Goal: Book appointment/travel/reservation

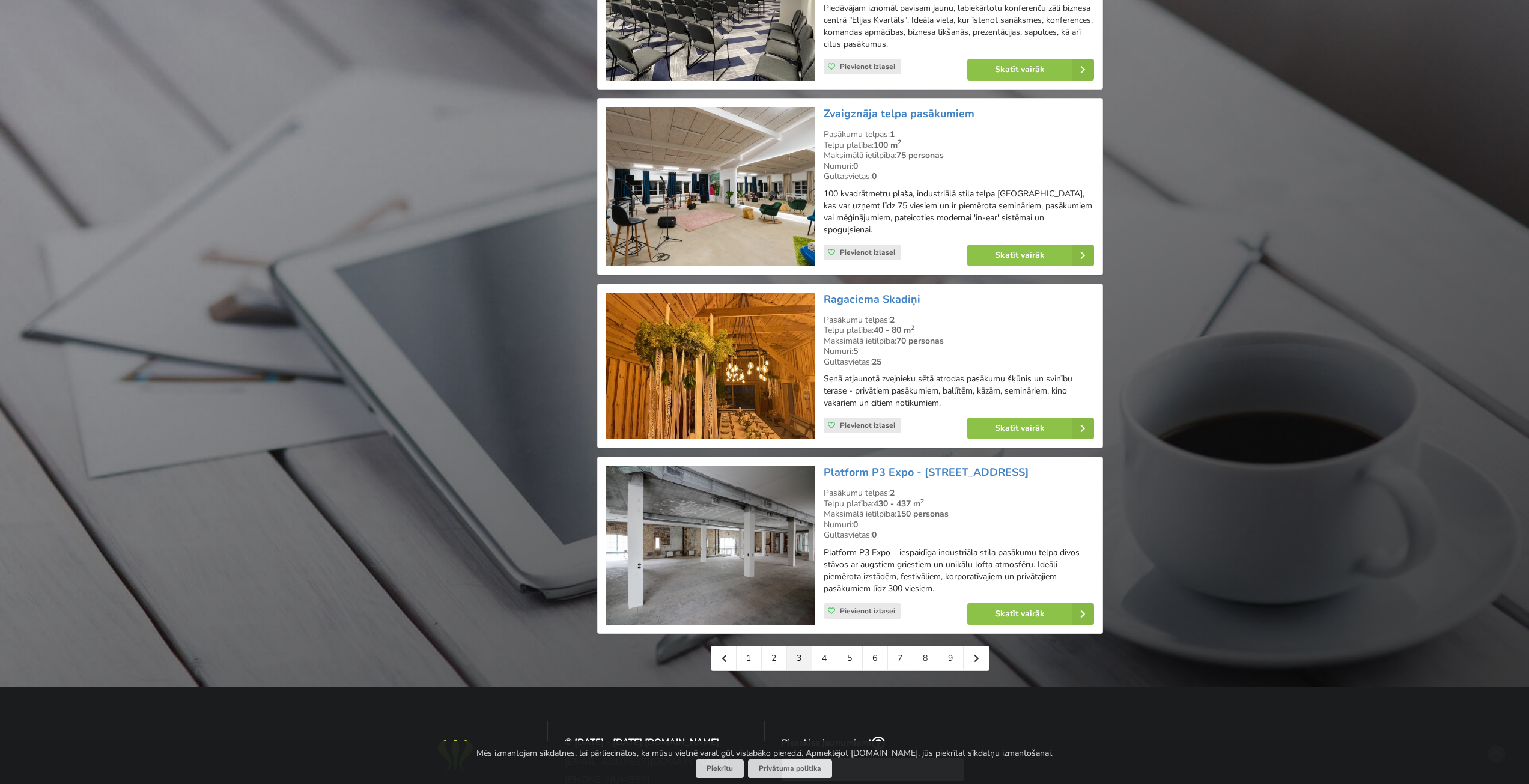
scroll to position [2463, 0]
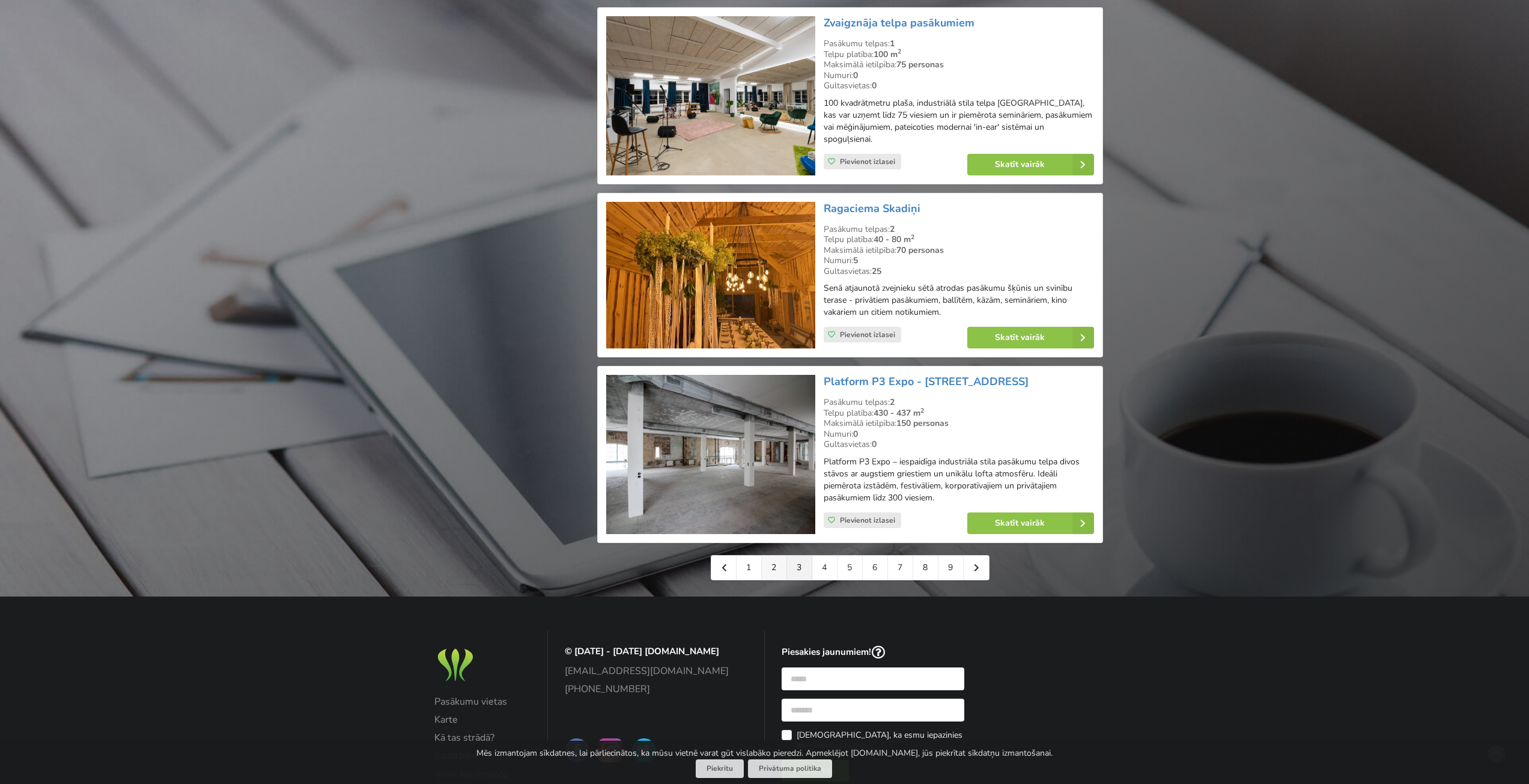
click at [765, 555] on link "2" at bounding box center [774, 567] width 25 height 24
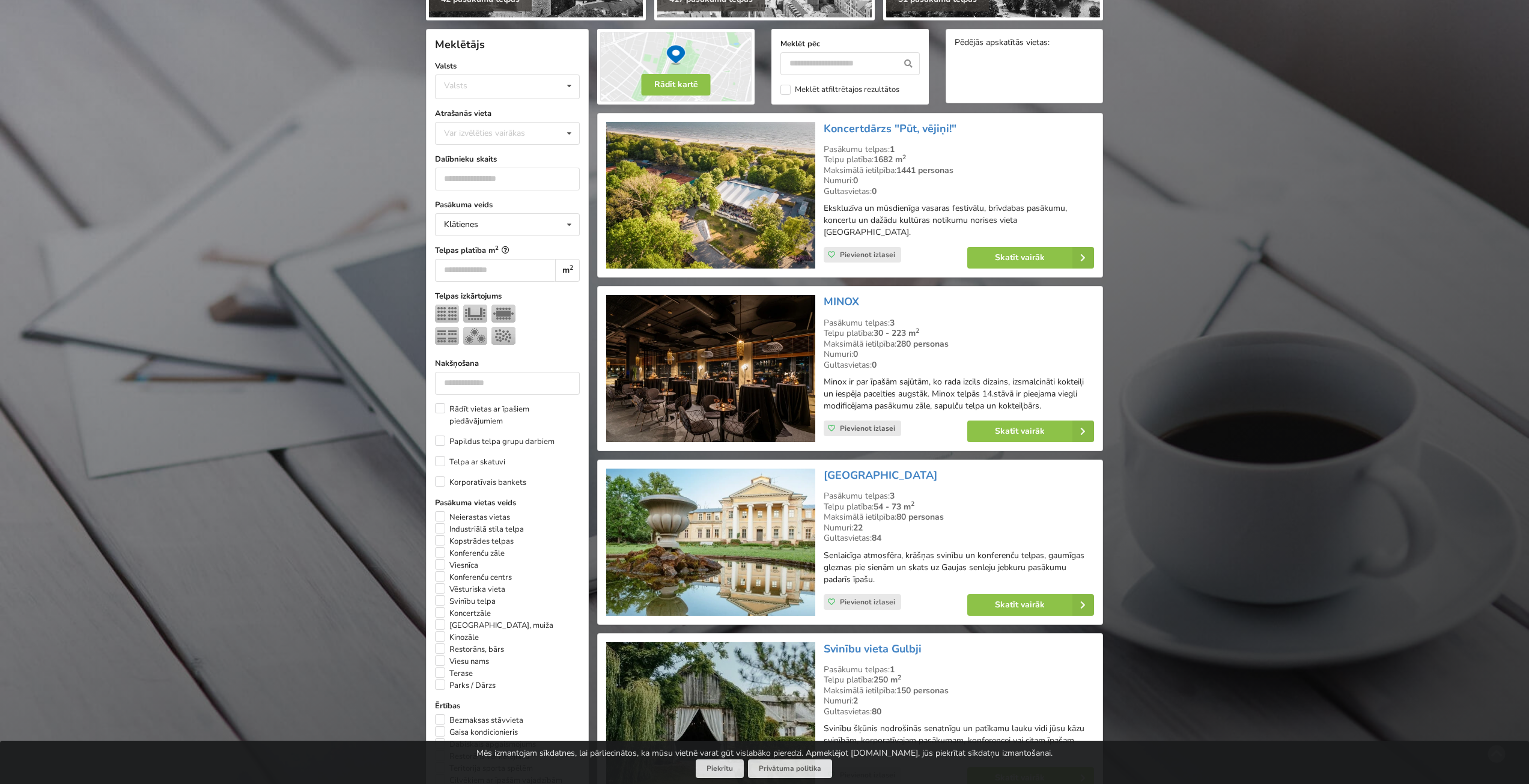
scroll to position [180, 0]
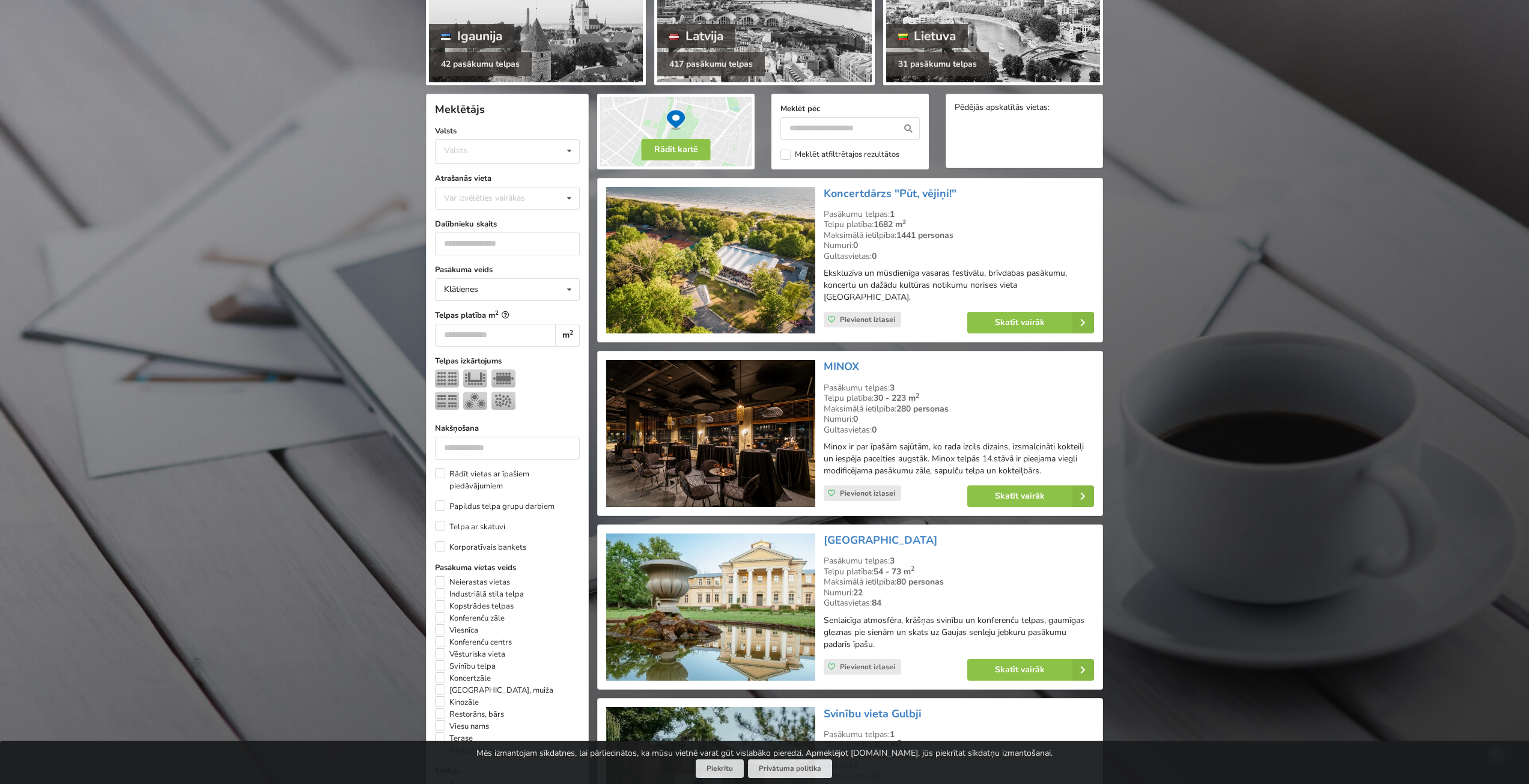
click at [719, 362] on img at bounding box center [710, 433] width 209 height 147
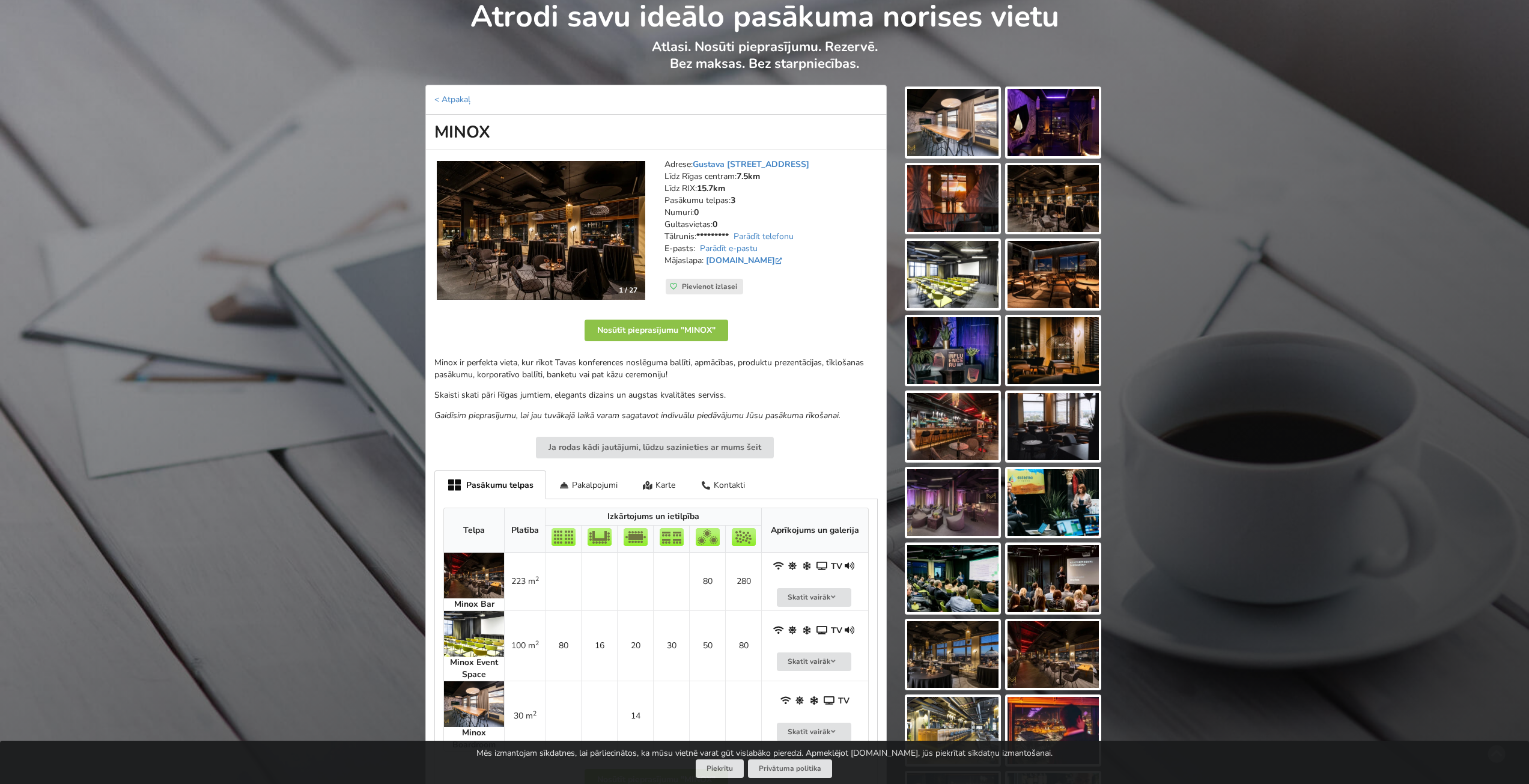
scroll to position [120, 0]
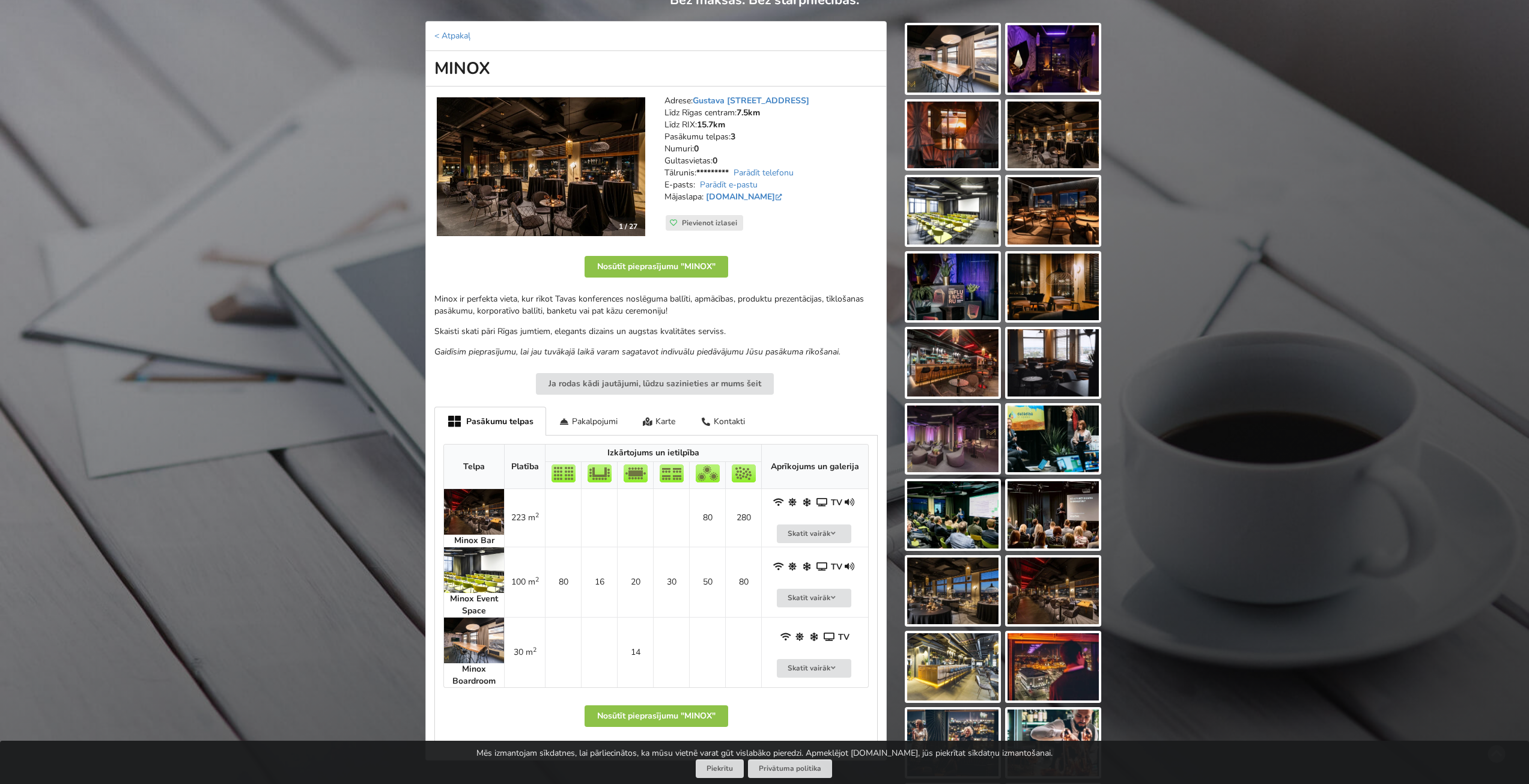
click at [472, 514] on img at bounding box center [474, 511] width 60 height 45
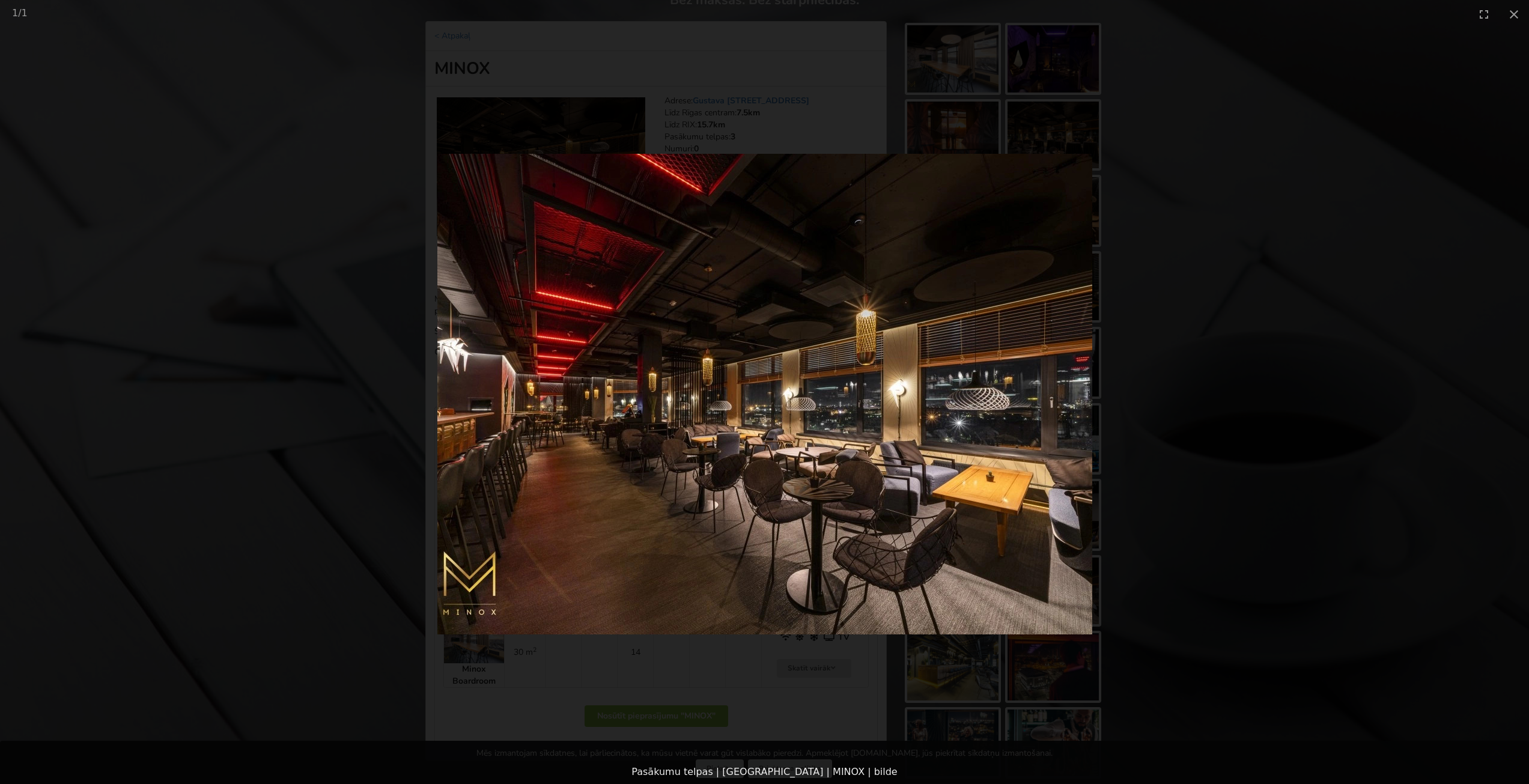
click at [400, 520] on picture at bounding box center [764, 395] width 1529 height 732
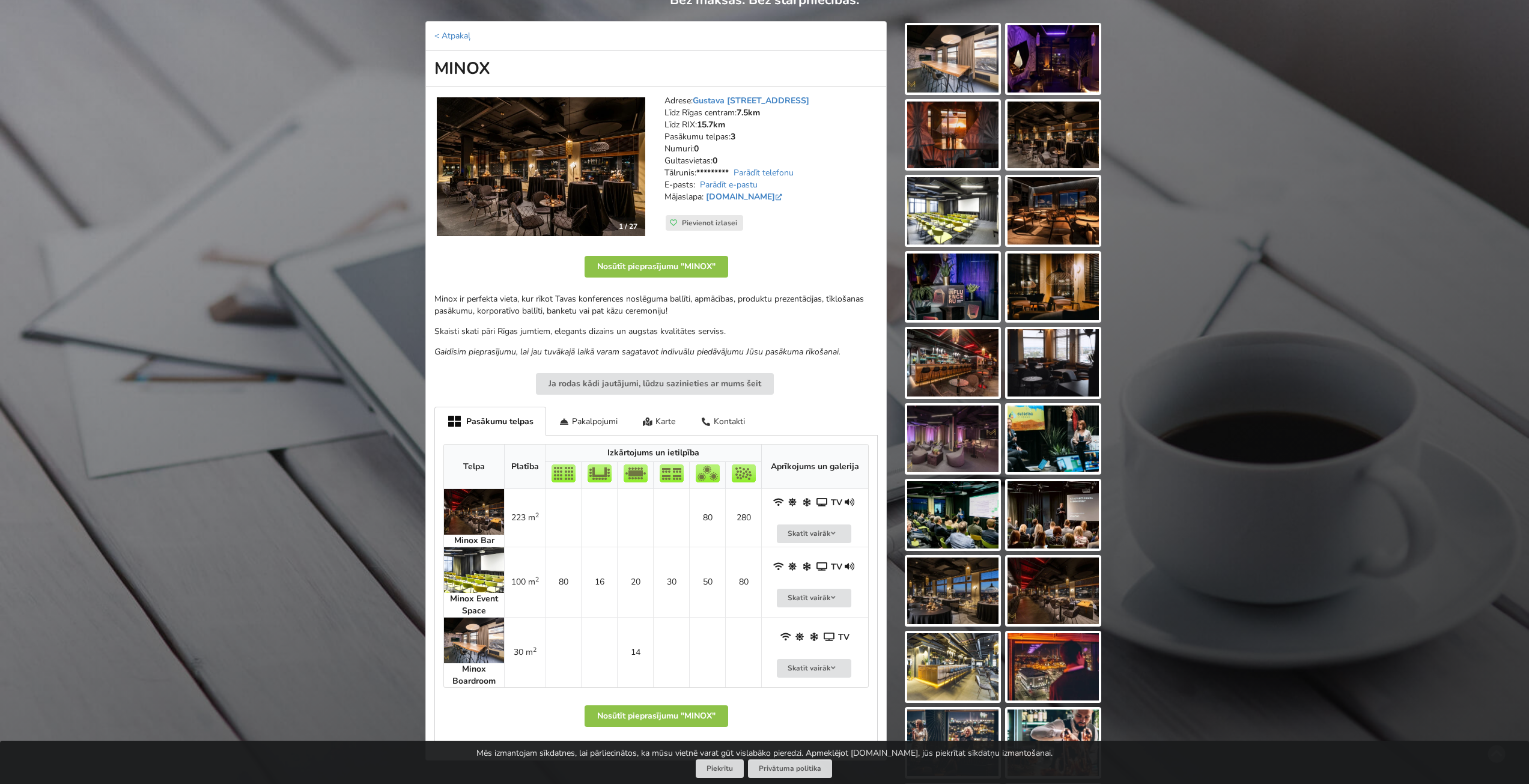
click at [461, 635] on img at bounding box center [474, 640] width 60 height 45
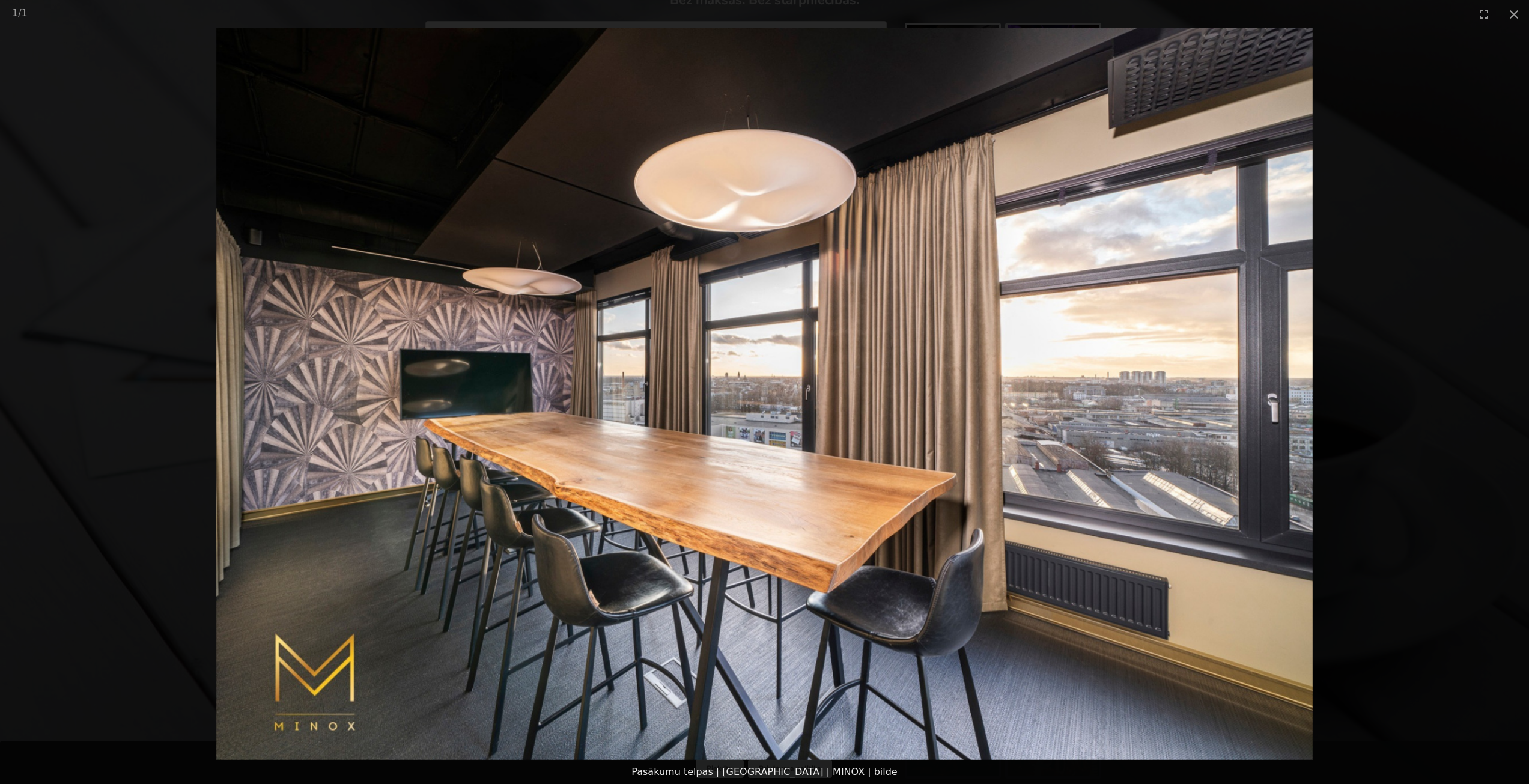
click at [1415, 241] on picture at bounding box center [764, 395] width 1529 height 732
click at [1277, 451] on img at bounding box center [765, 395] width 1097 height 732
click at [1512, 14] on button "Close gallery" at bounding box center [1515, 14] width 30 height 29
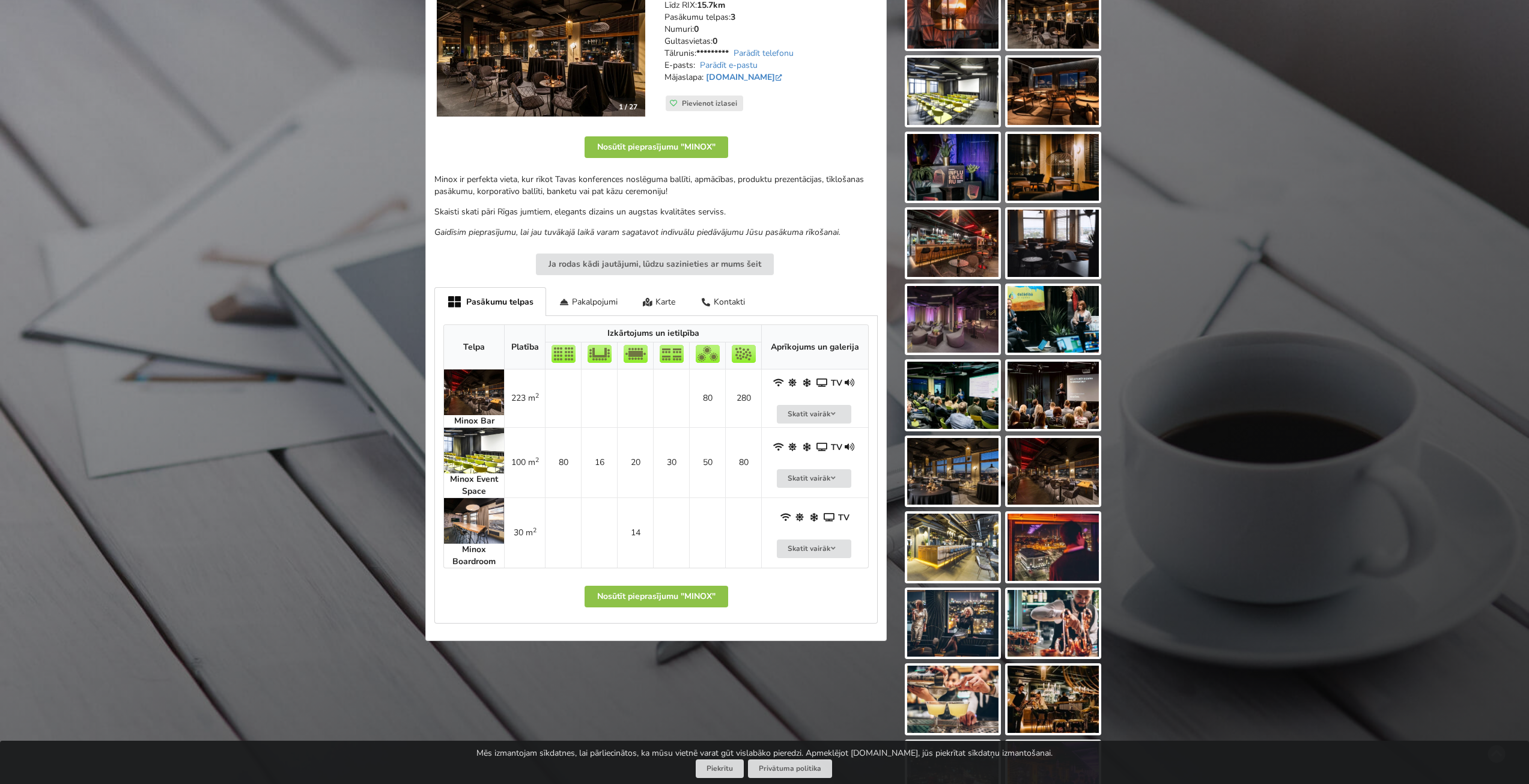
scroll to position [241, 0]
click at [812, 539] on button "Skatīt vairāk" at bounding box center [814, 548] width 75 height 19
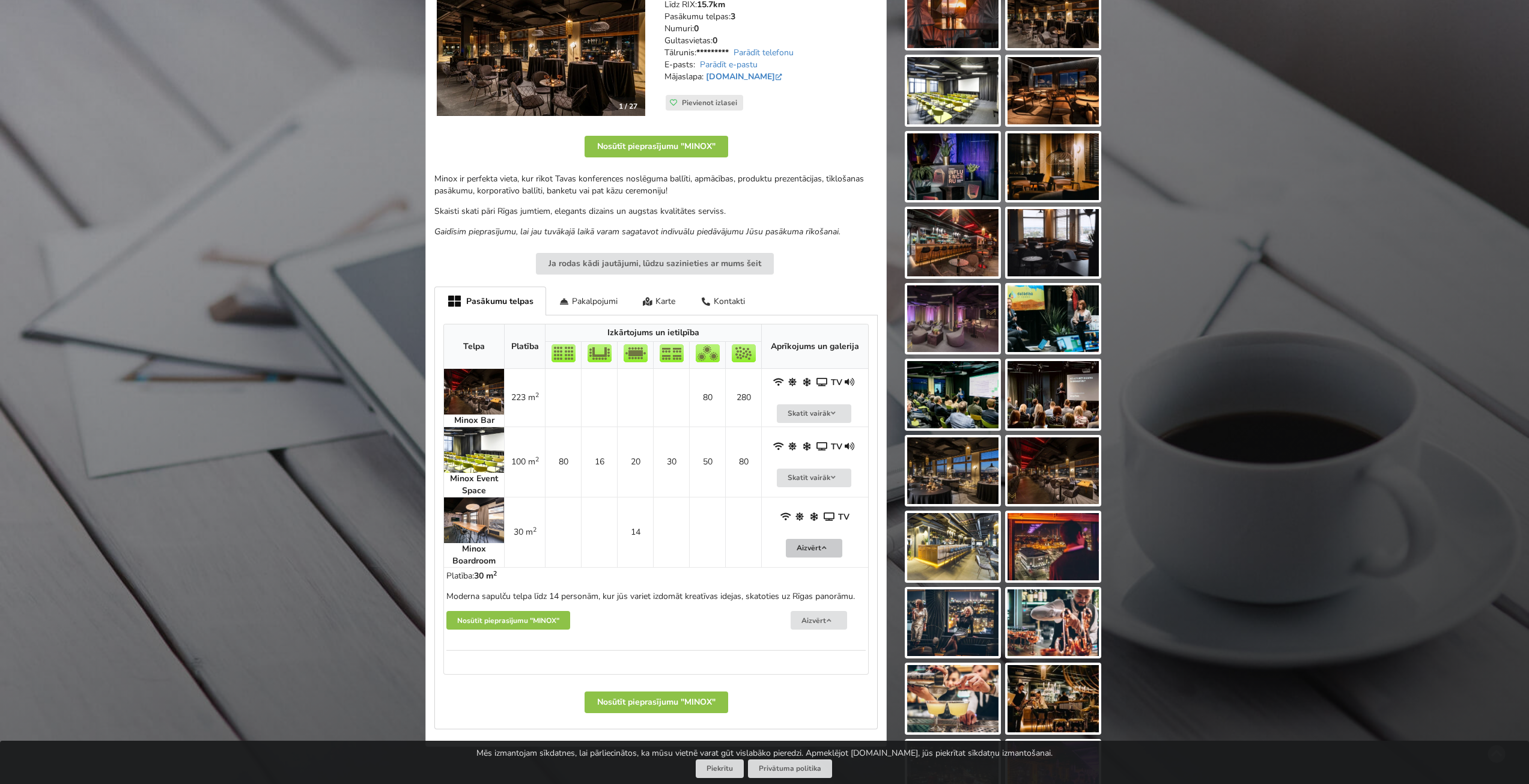
click at [807, 549] on button "Aizvērt" at bounding box center [814, 548] width 56 height 19
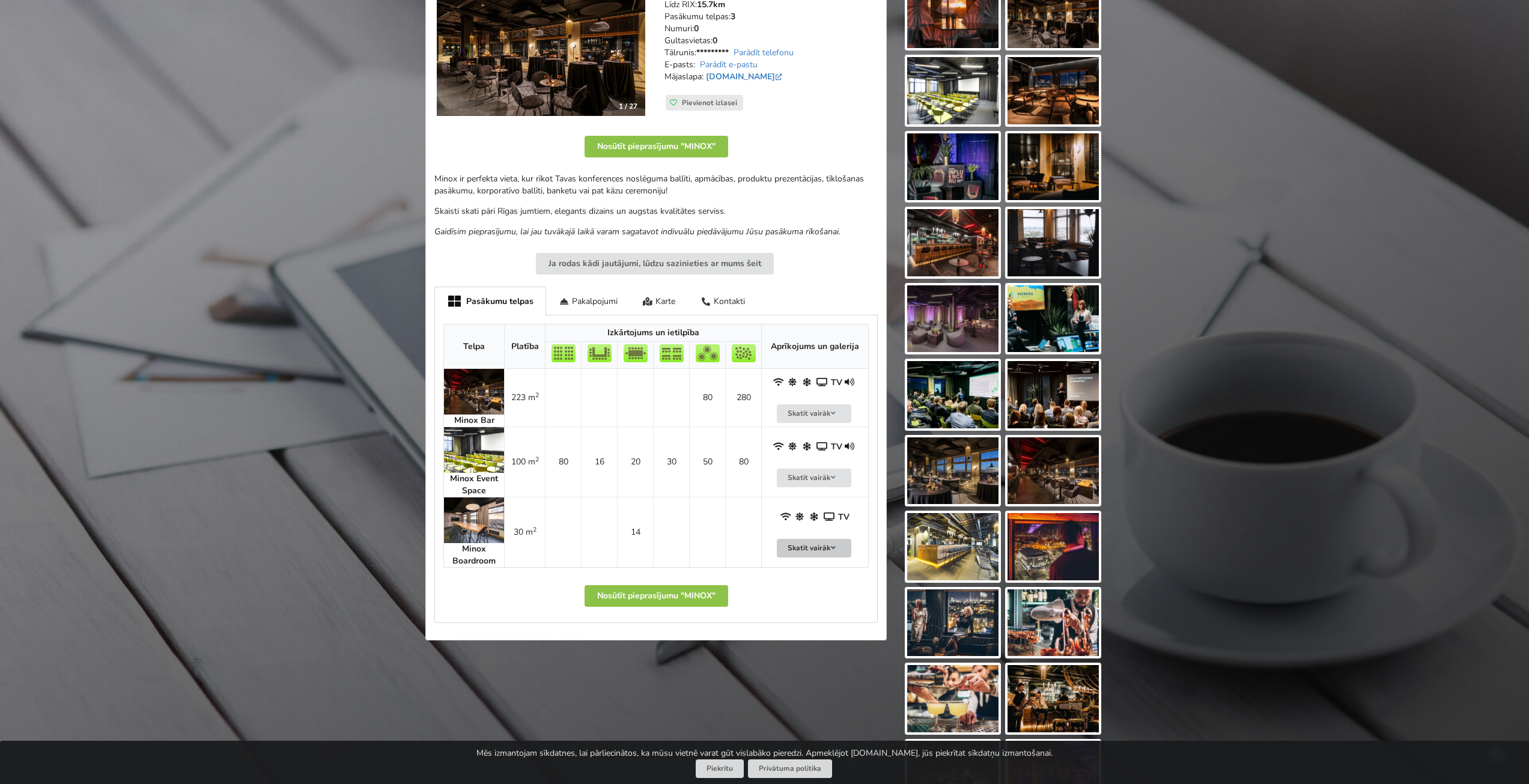
click at [807, 549] on button "Skatīt vairāk" at bounding box center [814, 548] width 75 height 19
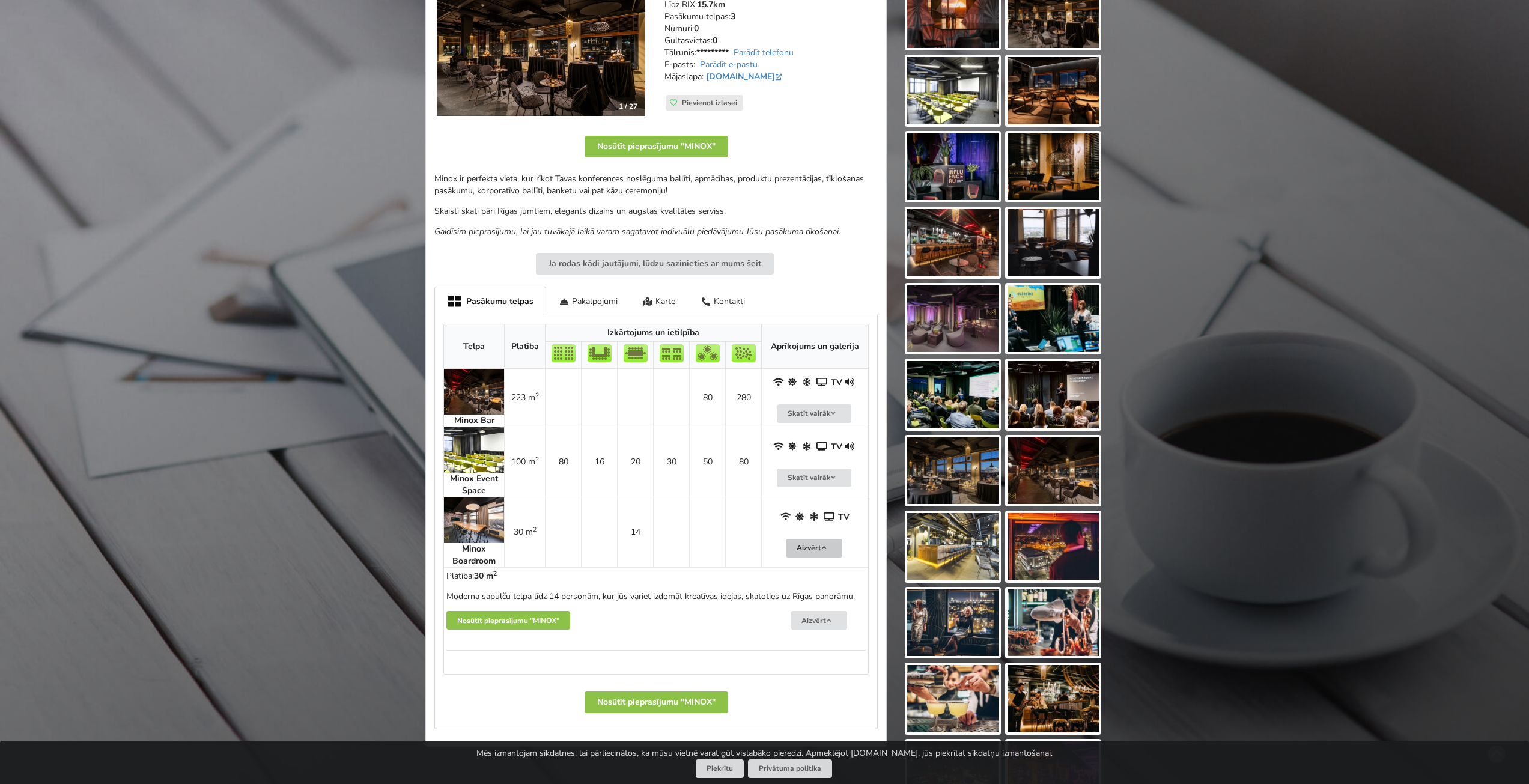
click at [807, 549] on button "Aizvērt" at bounding box center [814, 548] width 56 height 19
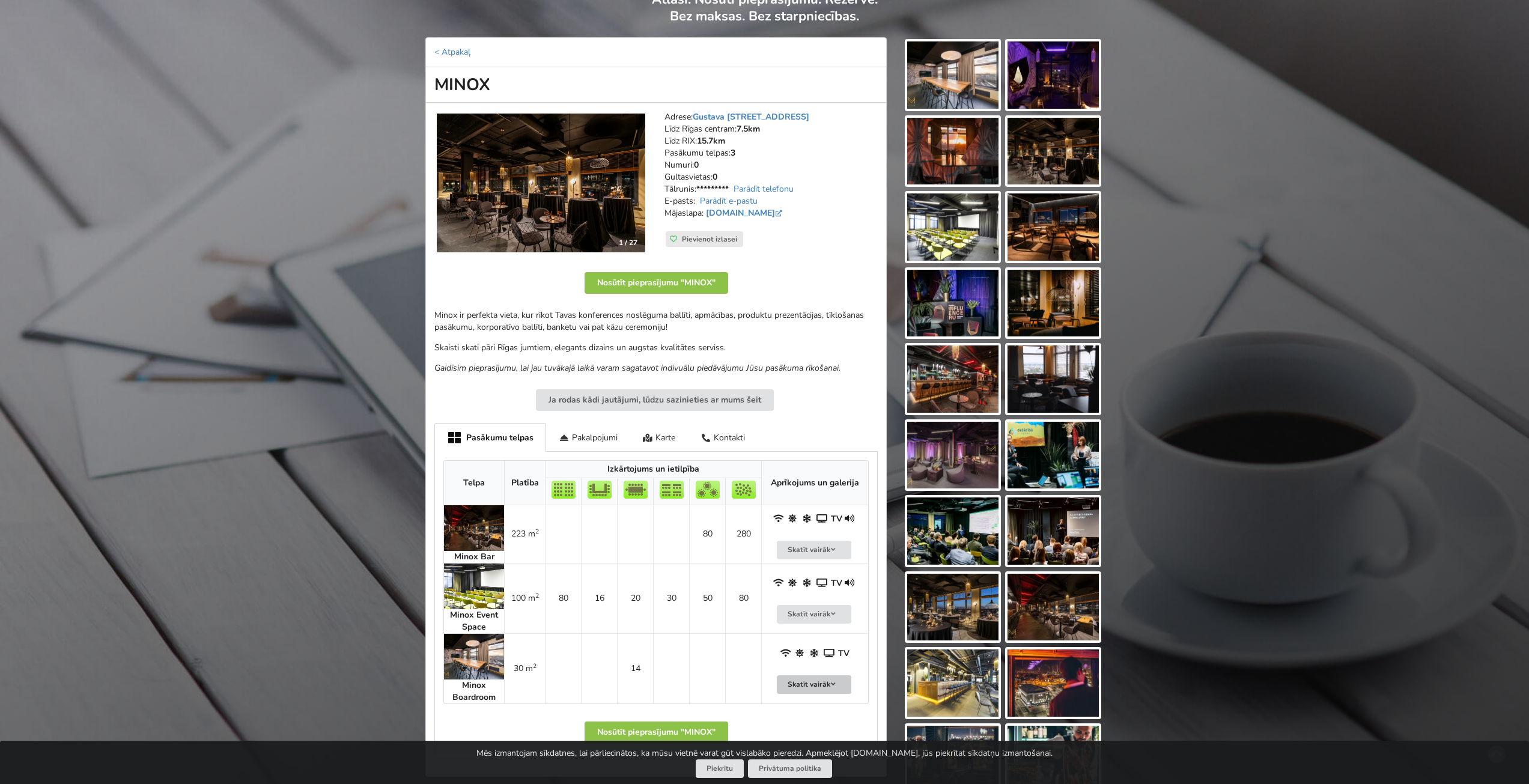
scroll to position [120, 0]
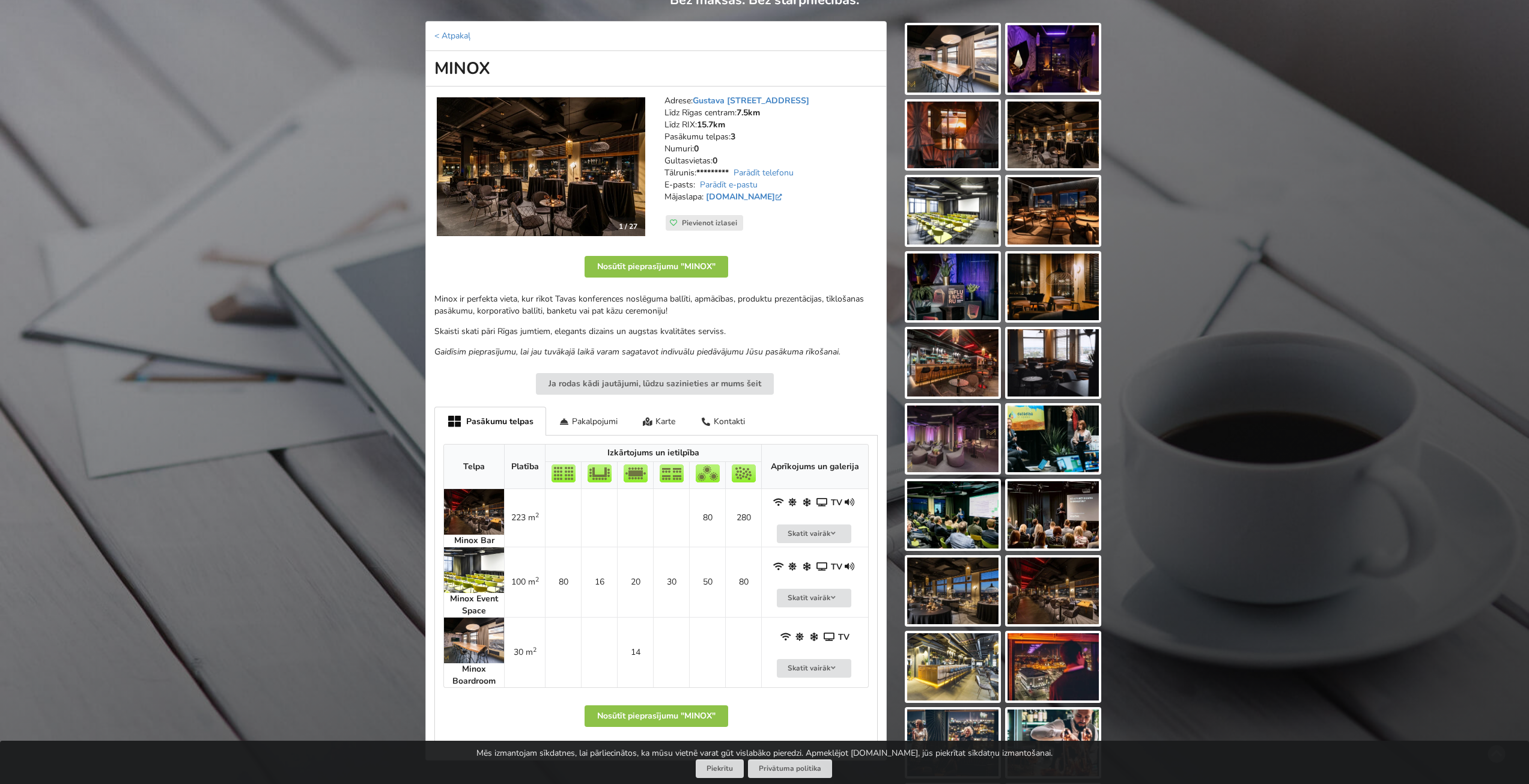
click at [912, 373] on img at bounding box center [953, 363] width 92 height 67
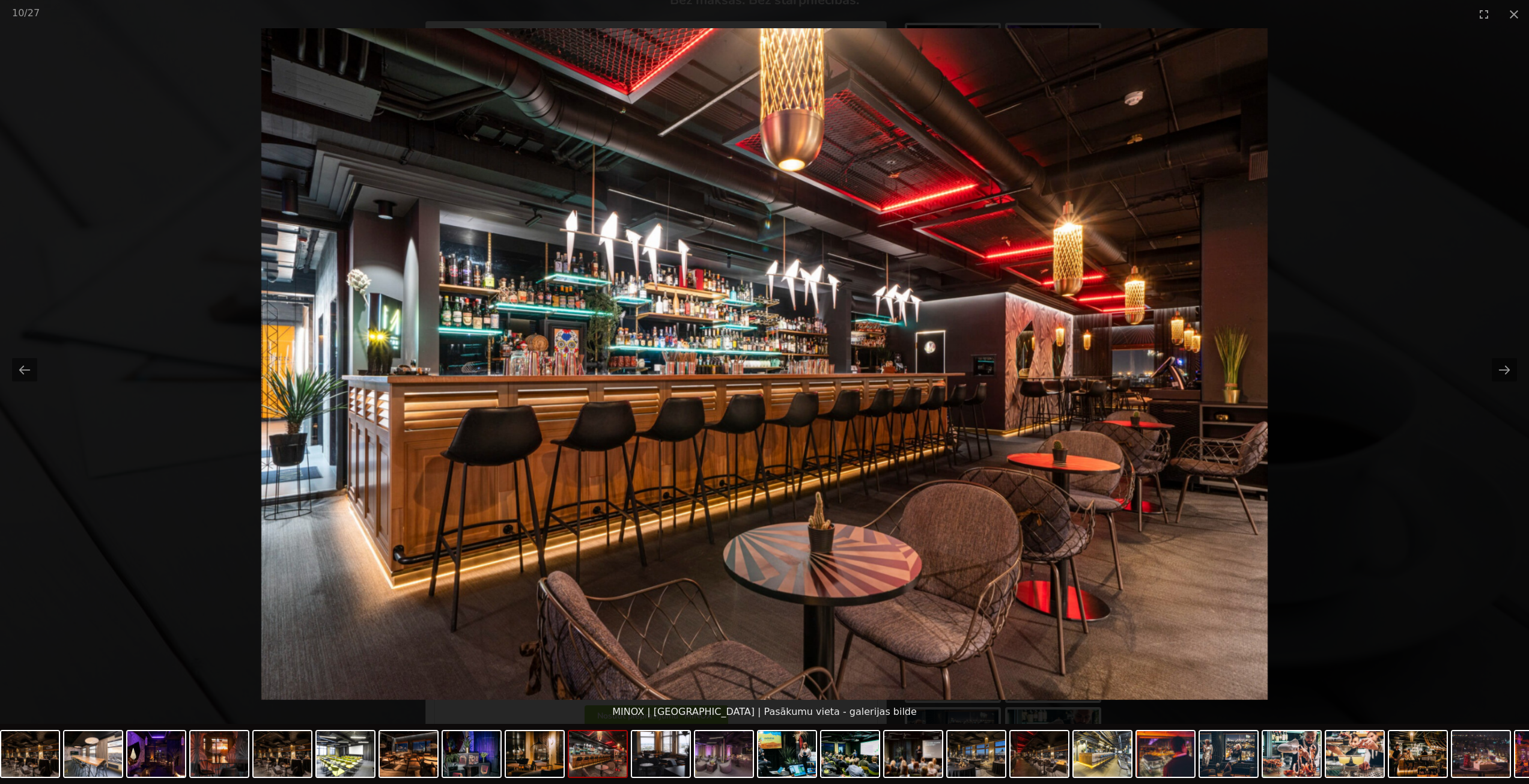
click at [1346, 172] on picture at bounding box center [764, 364] width 1529 height 671
click at [1512, 21] on button "Close gallery" at bounding box center [1515, 14] width 30 height 29
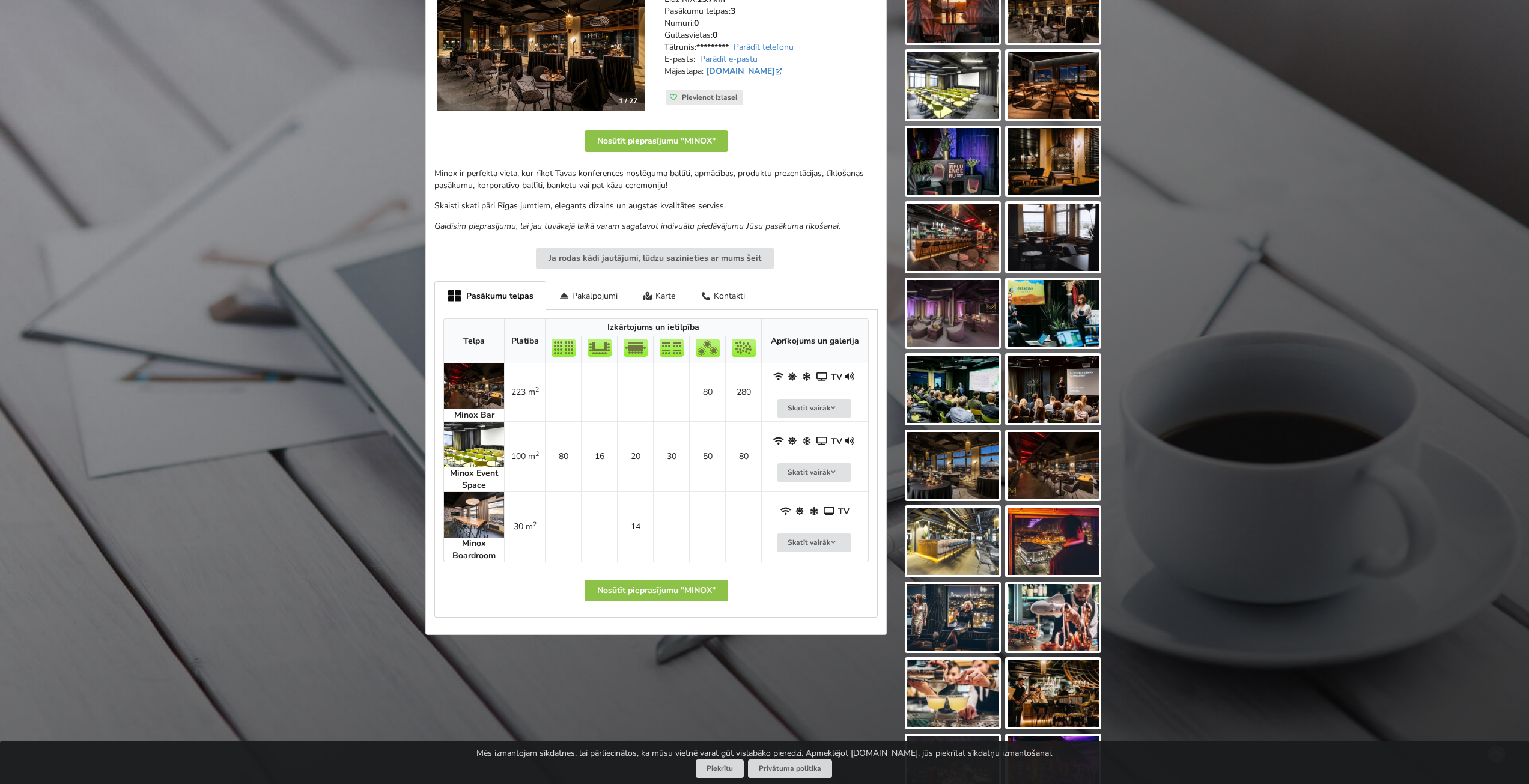
scroll to position [300, 0]
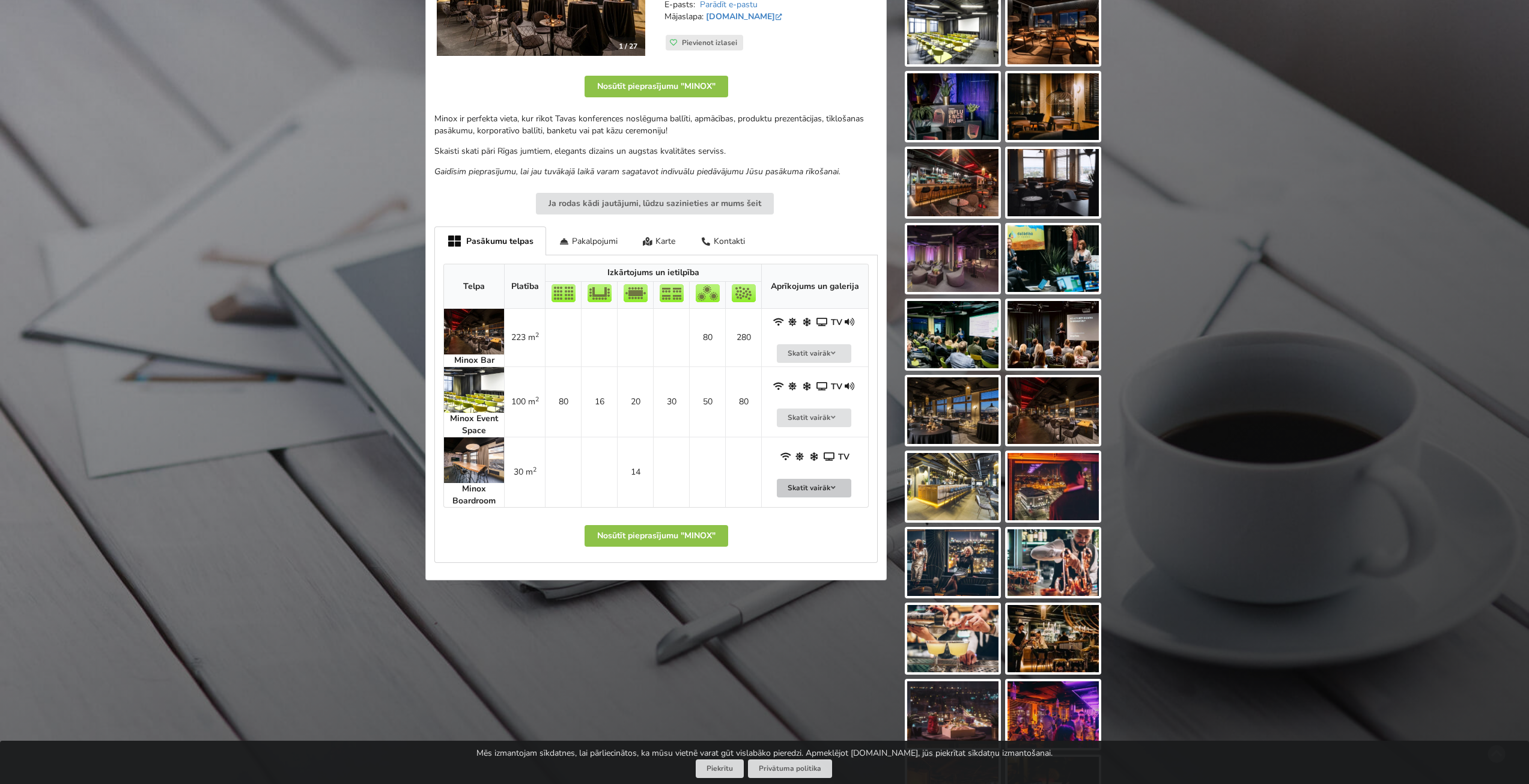
click at [806, 480] on button "Skatīt vairāk" at bounding box center [814, 488] width 75 height 19
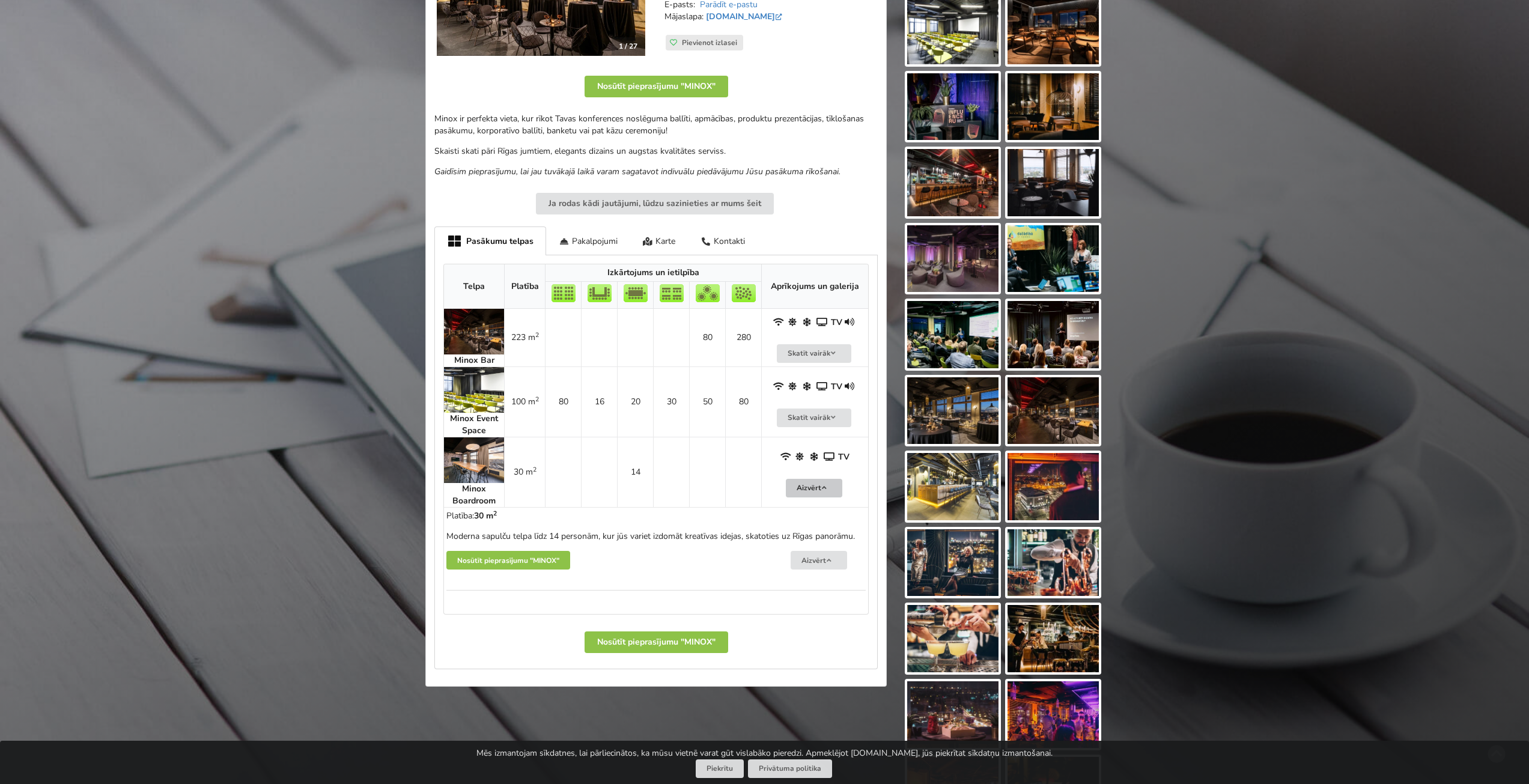
click at [806, 480] on button "Aizvērt" at bounding box center [814, 488] width 56 height 19
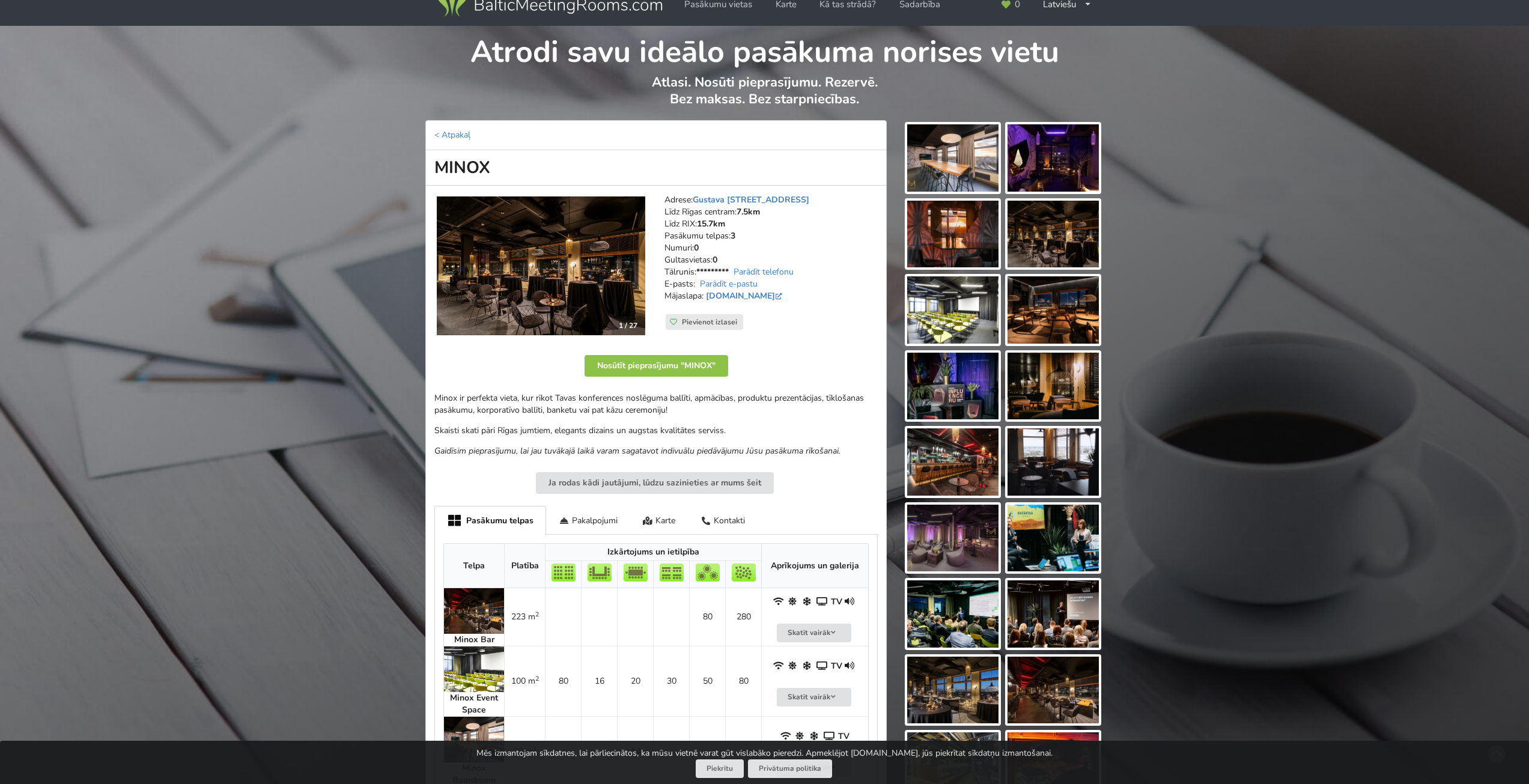
scroll to position [0, 0]
